Goal: Task Accomplishment & Management: Use online tool/utility

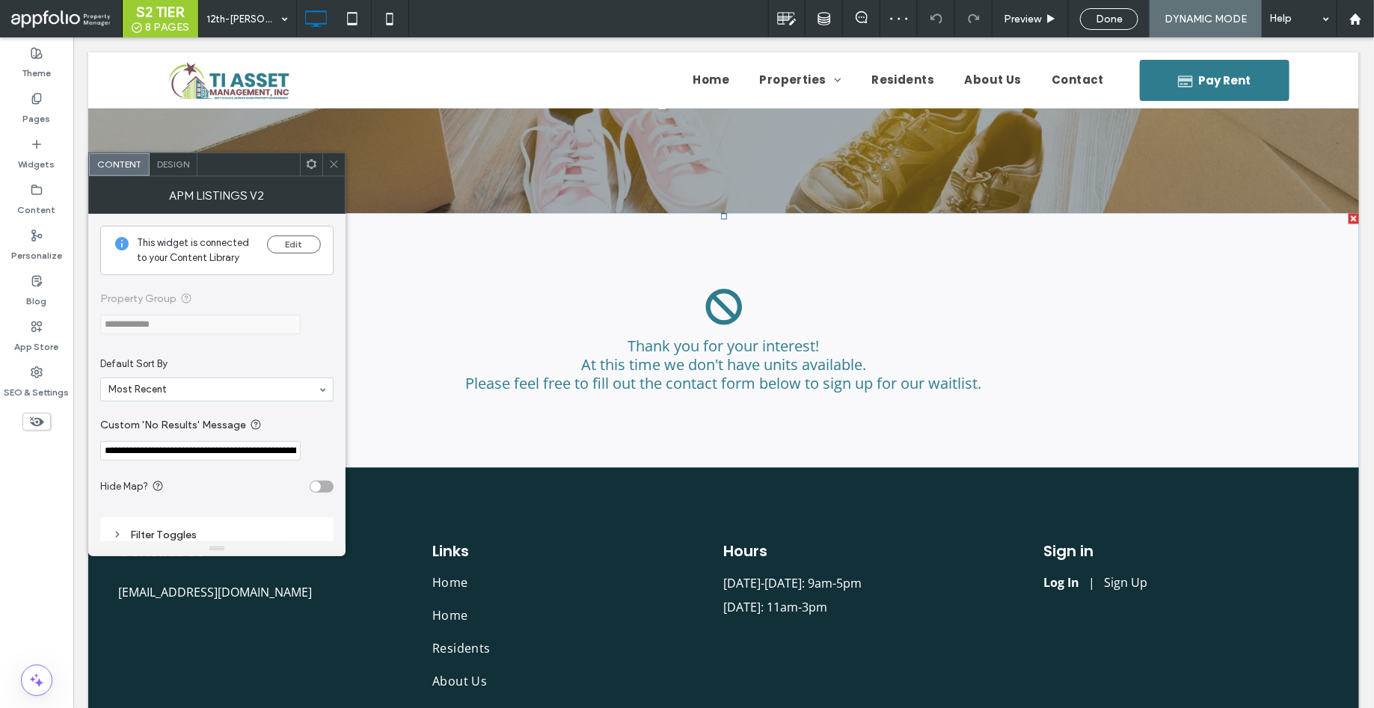
click at [165, 323] on span "**********" at bounding box center [216, 312] width 233 height 74
click at [335, 165] on use at bounding box center [333, 164] width 7 height 7
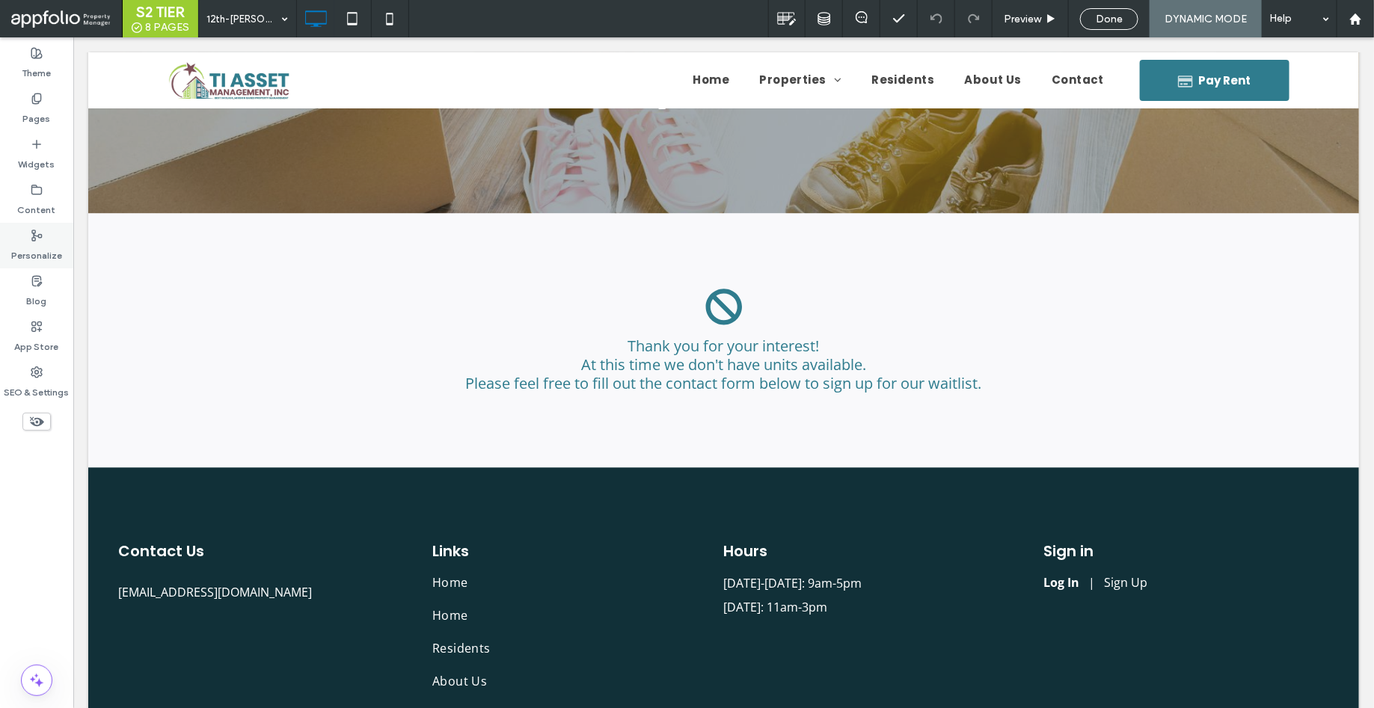
click at [31, 228] on div "Personalize" at bounding box center [36, 246] width 73 height 46
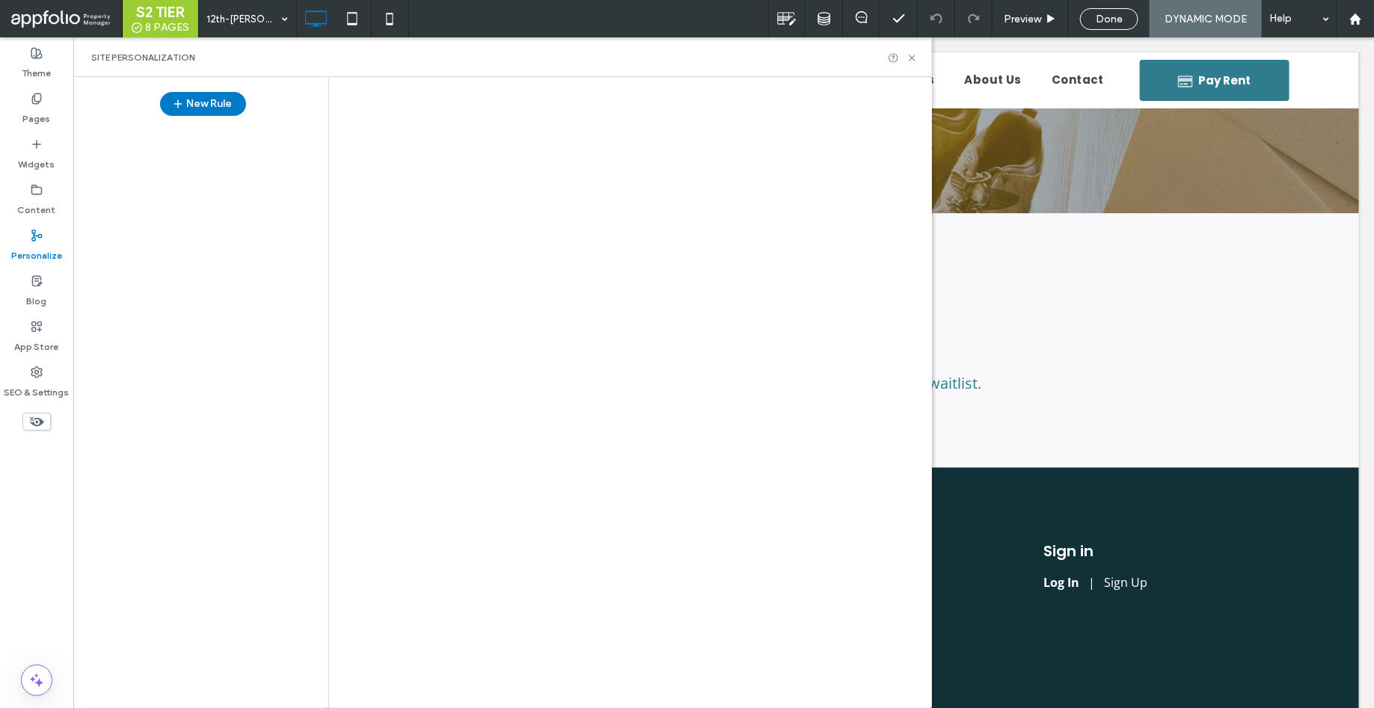
click at [31, 189] on div at bounding box center [687, 354] width 1374 height 708
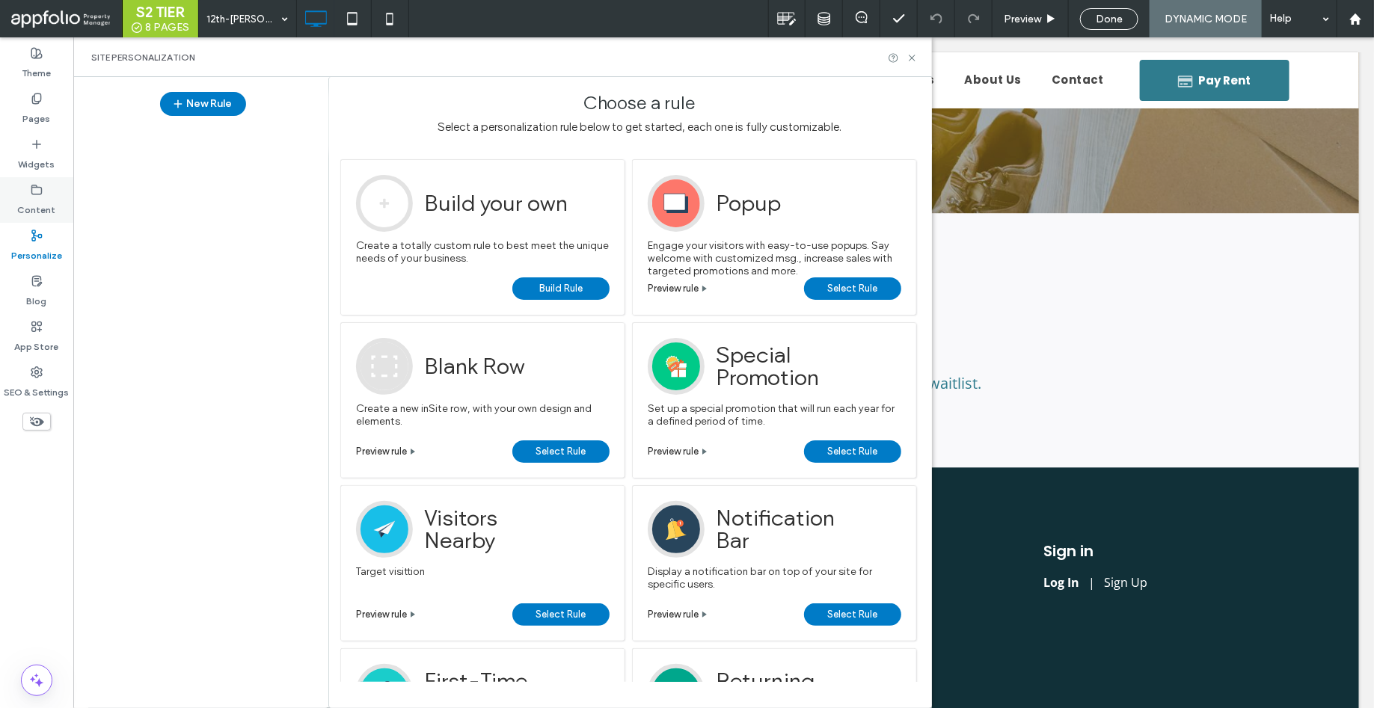
click at [36, 194] on use at bounding box center [37, 189] width 10 height 9
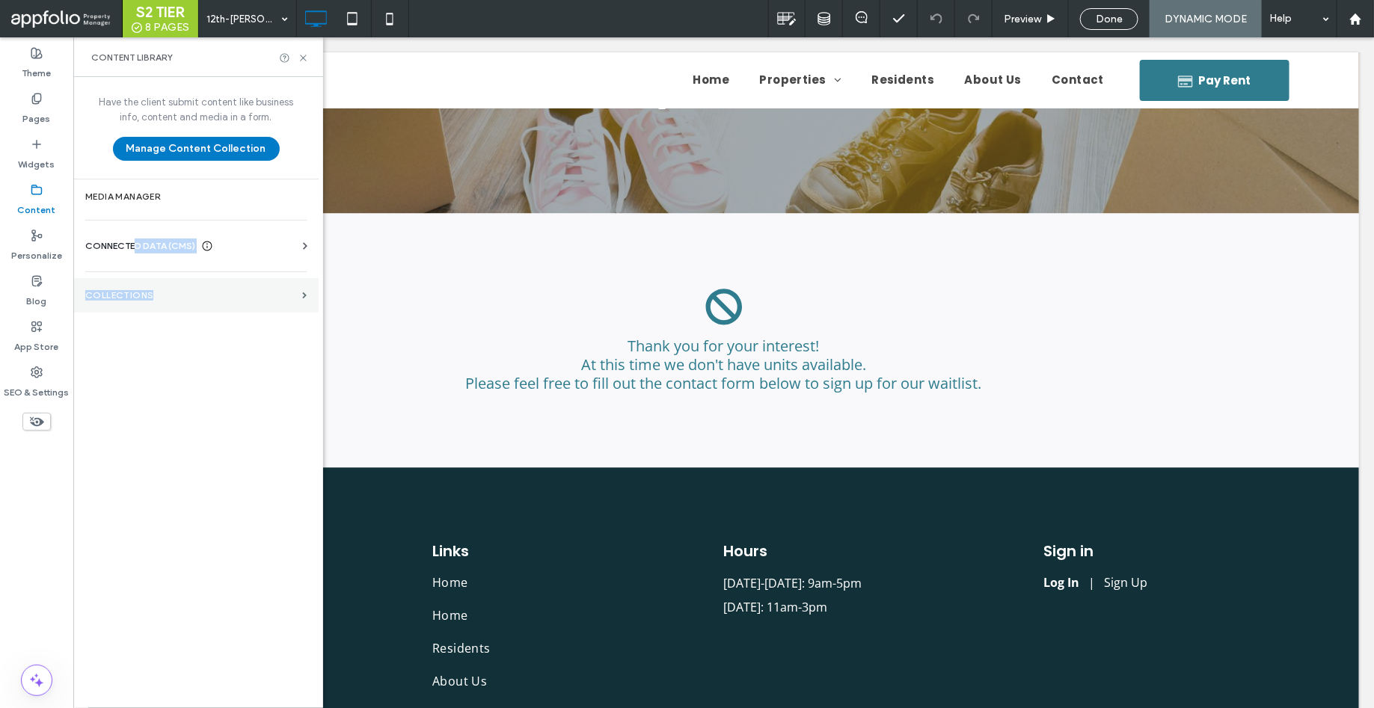
drag, startPoint x: 137, startPoint y: 248, endPoint x: 178, endPoint y: 289, distance: 57.7
click at [178, 289] on div "Have the client submit content like business info, content and media in a form.…" at bounding box center [195, 391] width 245 height 628
click at [178, 290] on label "Collections" at bounding box center [190, 295] width 211 height 10
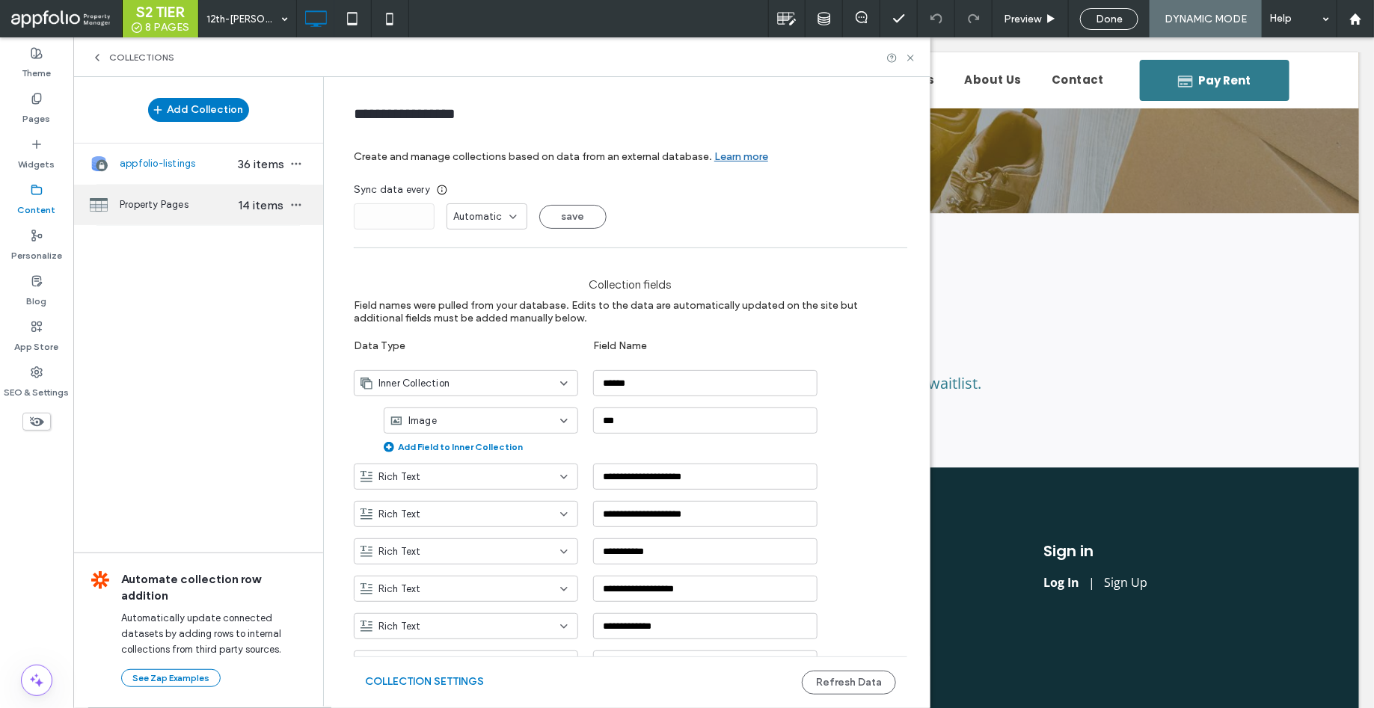
click at [157, 209] on span "Property Pages" at bounding box center [177, 204] width 115 height 15
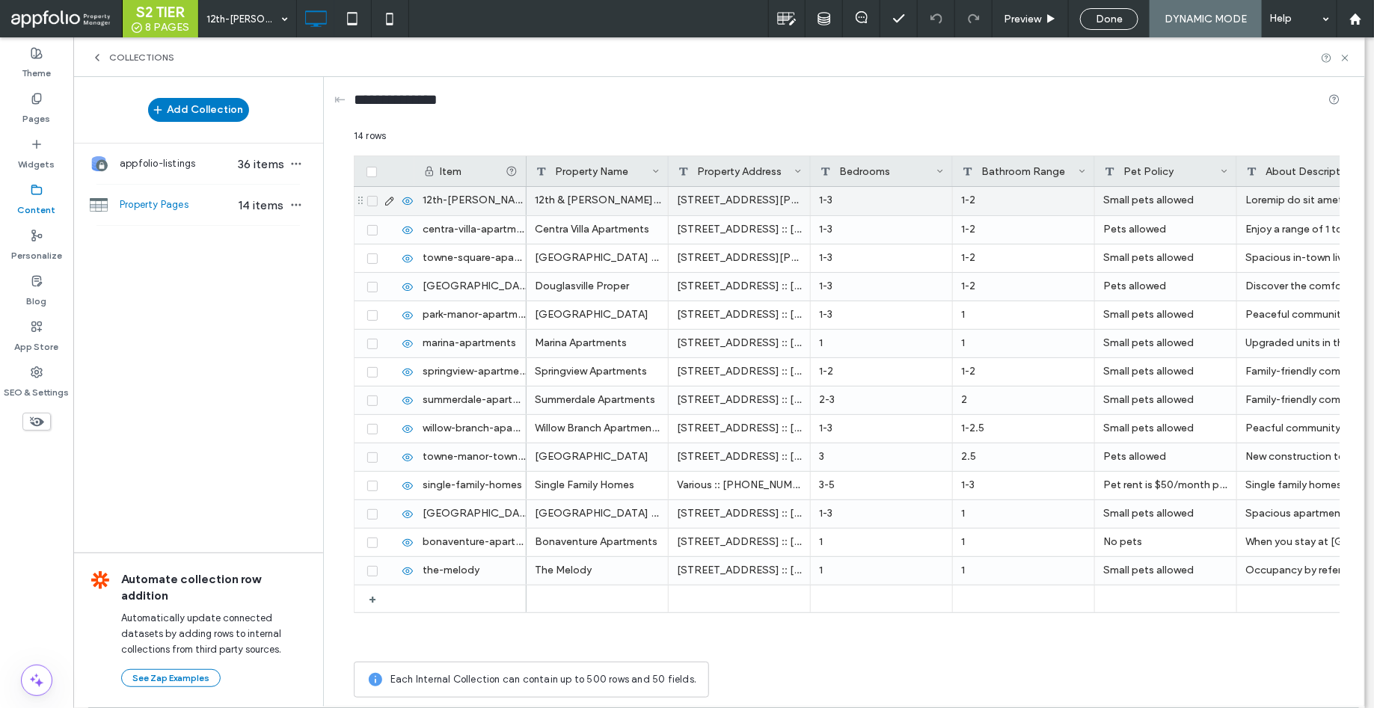
click at [389, 200] on icon at bounding box center [390, 201] width 12 height 12
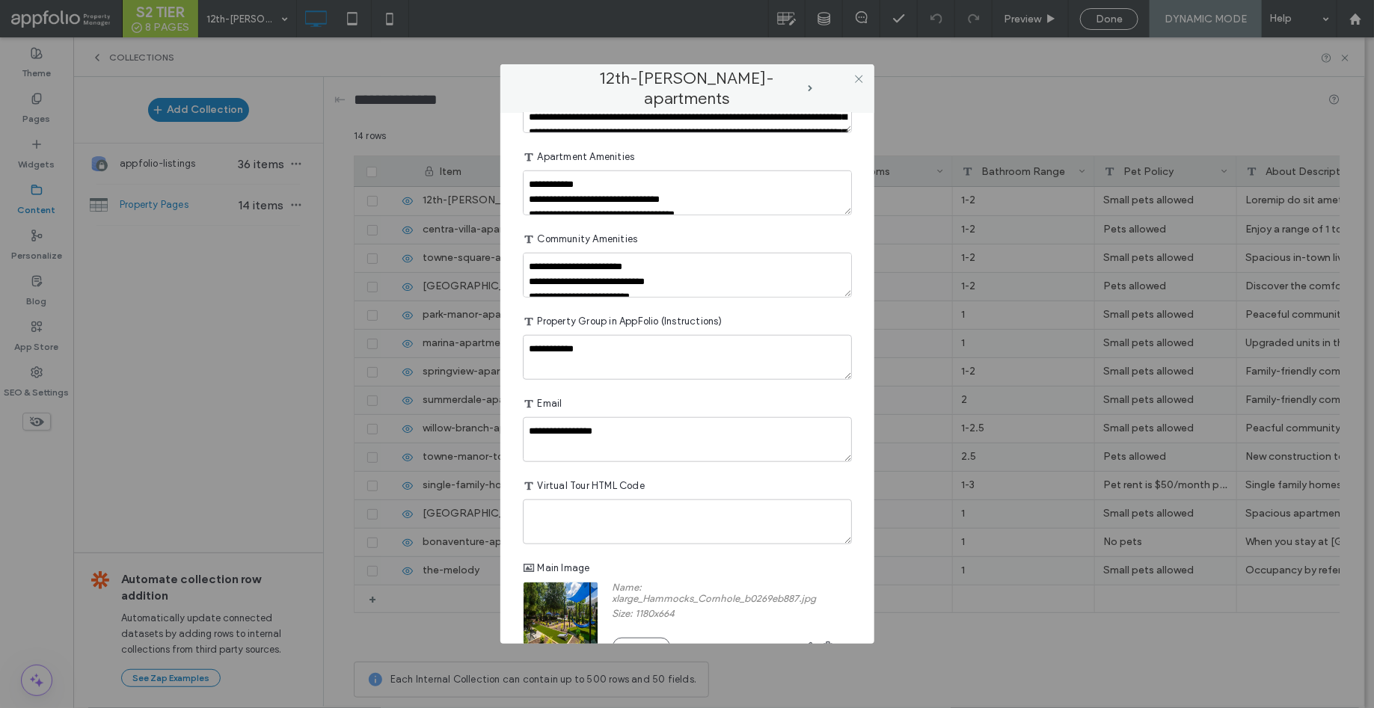
scroll to position [530, 0]
click at [631, 366] on textarea "**********" at bounding box center [687, 359] width 329 height 45
click at [661, 353] on textarea "**********" at bounding box center [687, 359] width 329 height 45
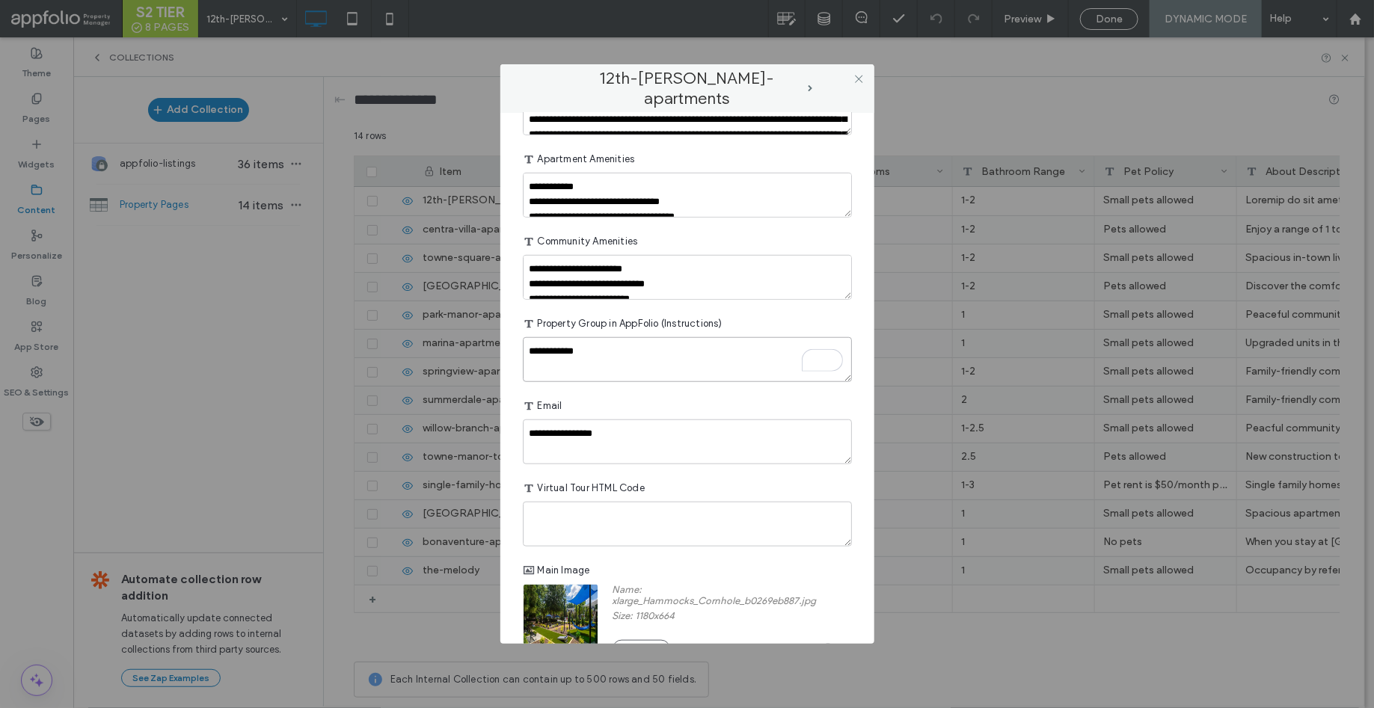
paste textarea "To enrich screen reader interactions, please activate Accessibility in Grammarl…"
type textarea "**********"
click at [657, 319] on span "Property Group in AppFolio (Instructions)" at bounding box center [630, 323] width 185 height 15
click at [863, 75] on icon at bounding box center [858, 78] width 11 height 11
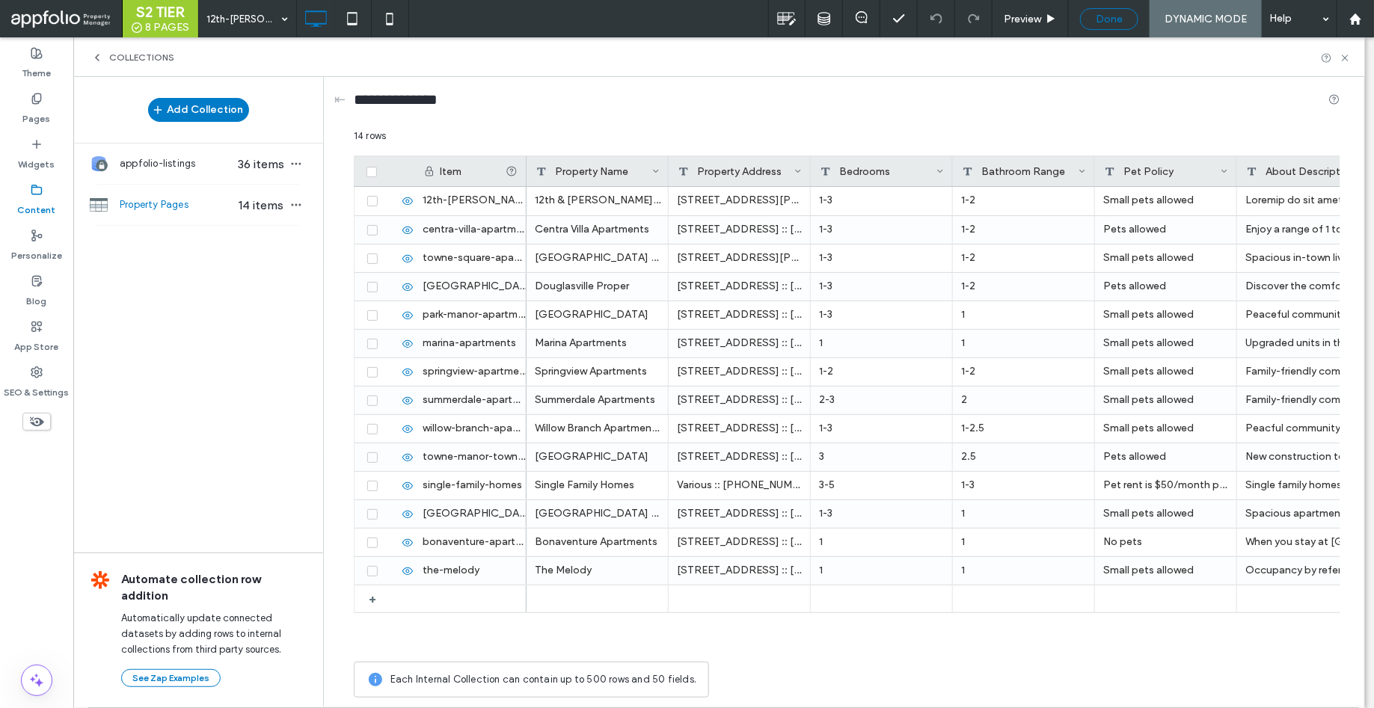
click at [1105, 16] on span "Done" at bounding box center [1109, 19] width 27 height 13
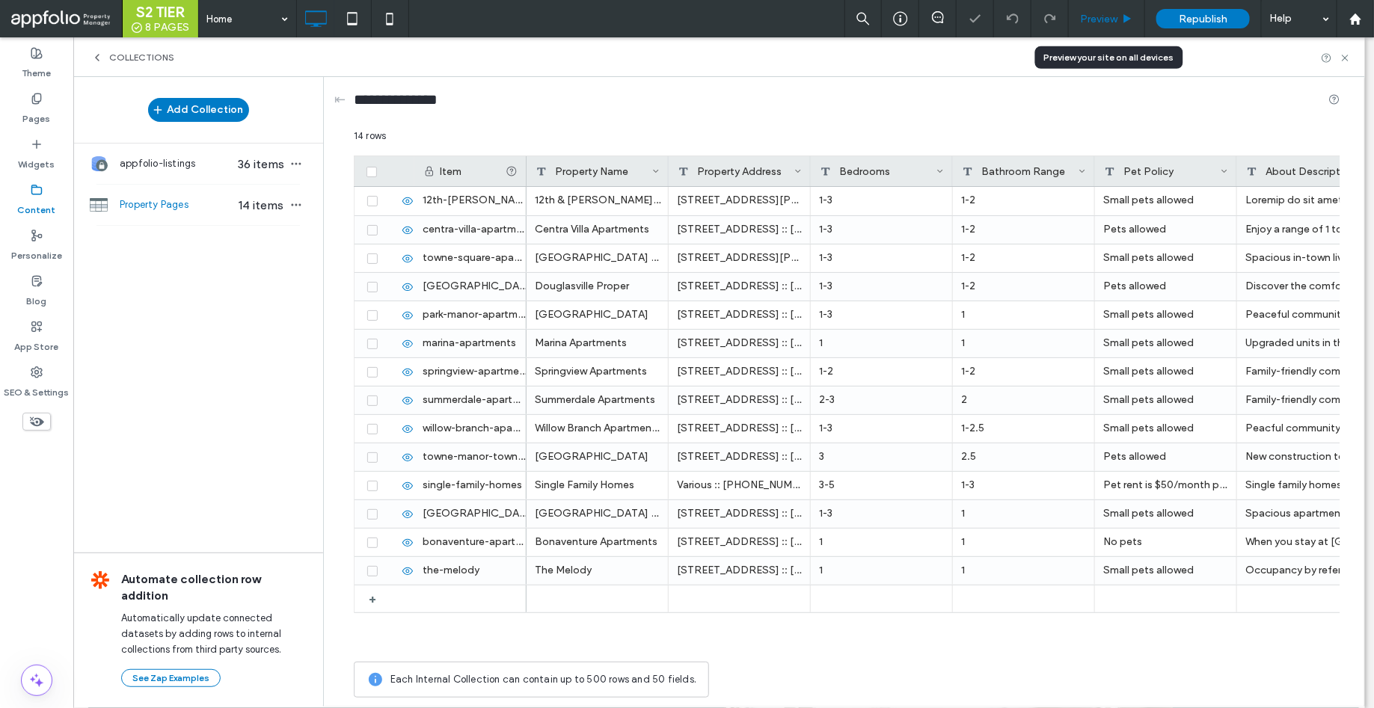
click at [1100, 22] on span "Preview" at bounding box center [1098, 19] width 37 height 13
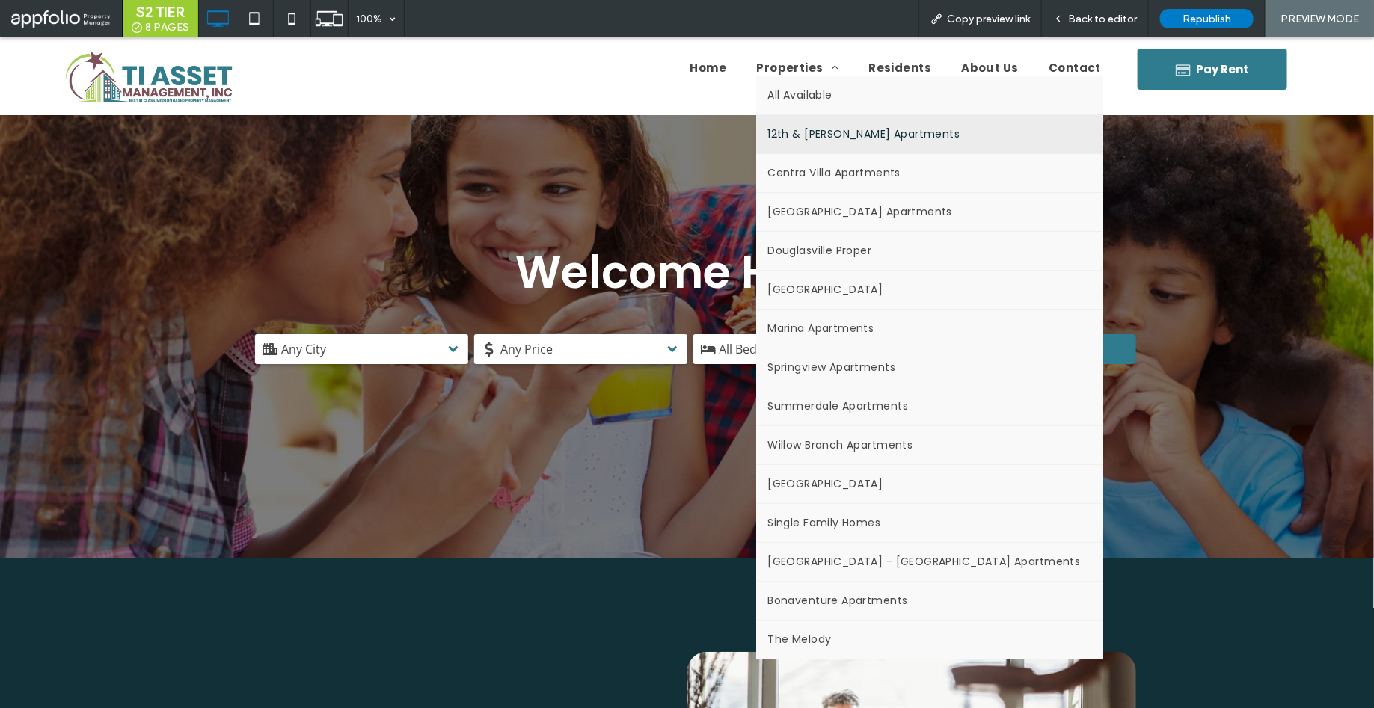
click at [826, 141] on link "12th & [PERSON_NAME] Apartments" at bounding box center [929, 133] width 346 height 38
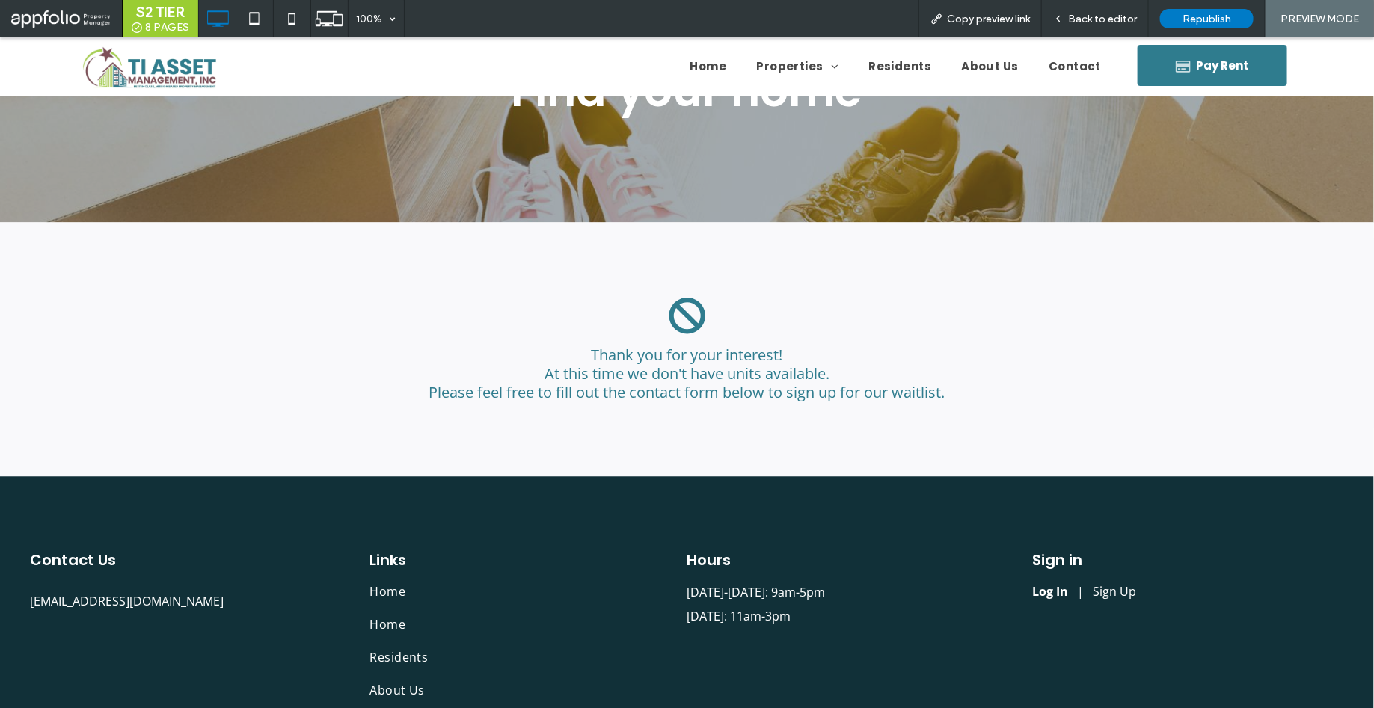
scroll to position [4359, 0]
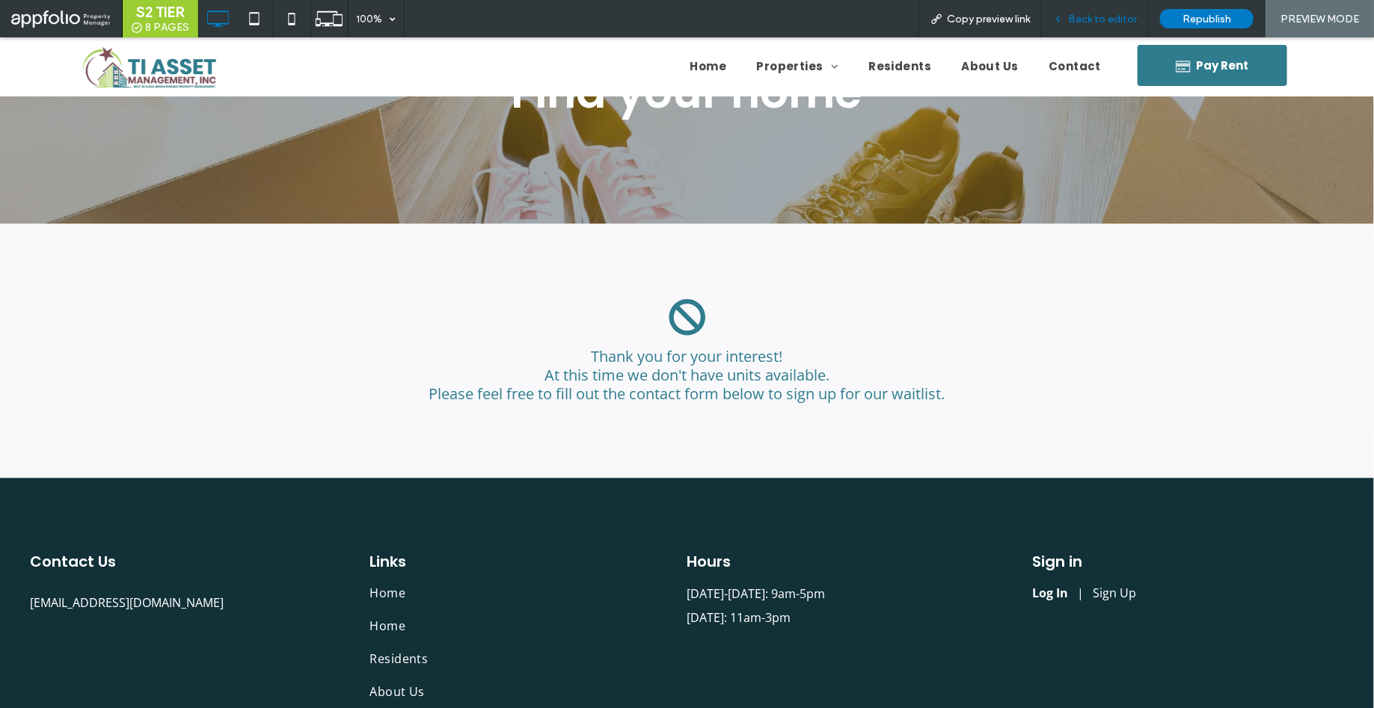
click at [1103, 18] on span "Back to editor" at bounding box center [1102, 19] width 69 height 13
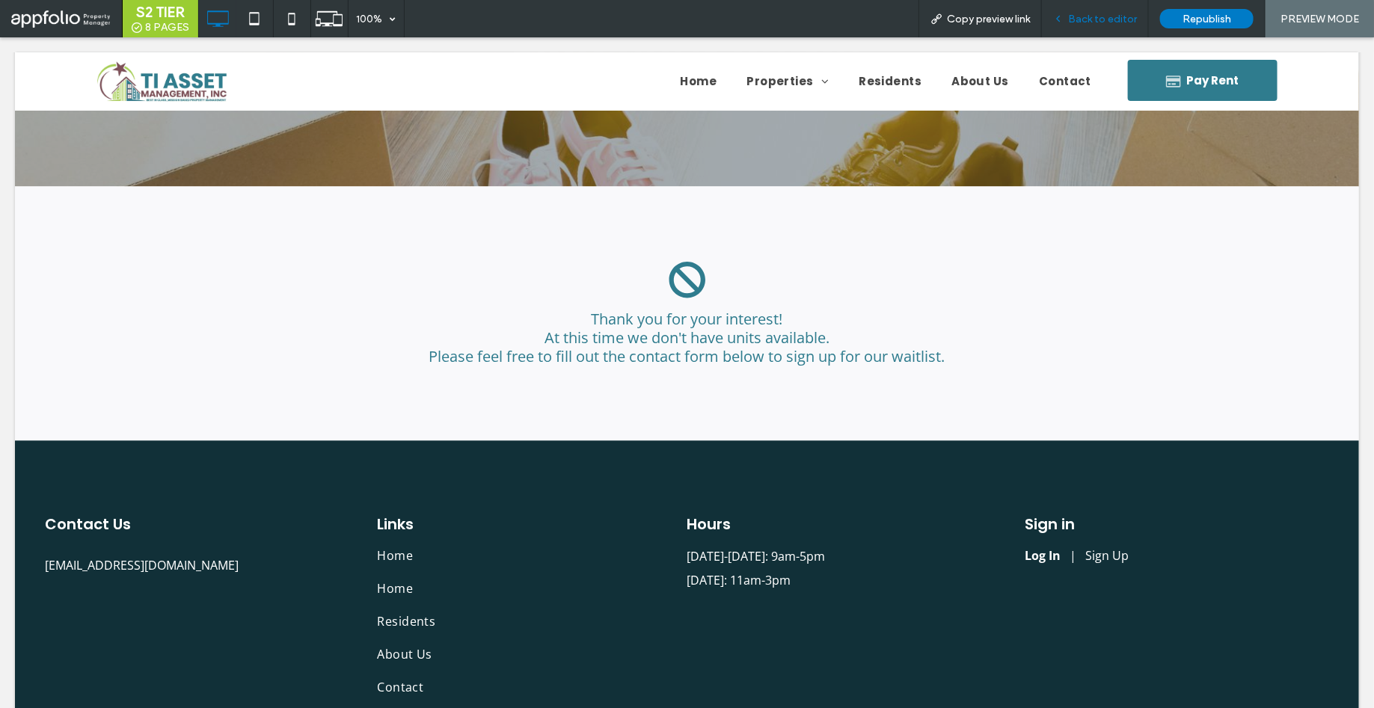
scroll to position [4231, 0]
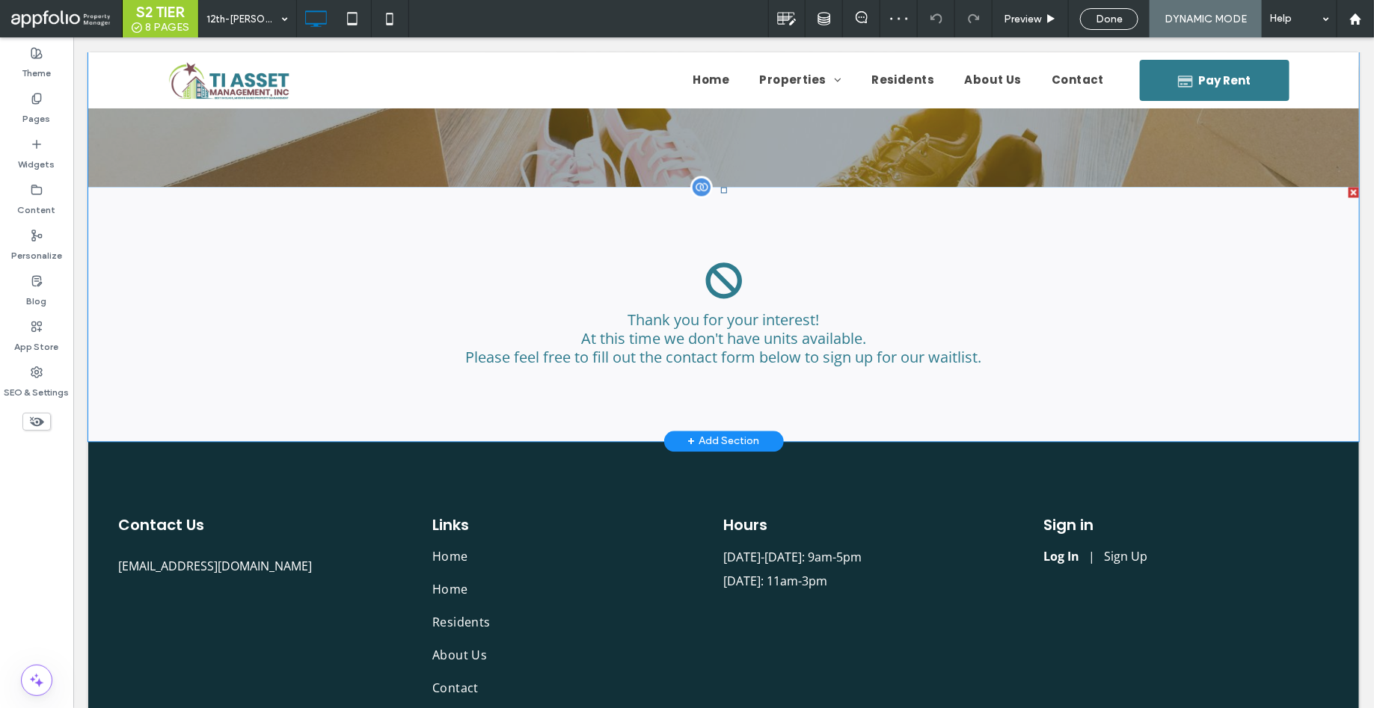
click at [726, 348] on span at bounding box center [723, 313] width 1271 height 254
